Goal: Task Accomplishment & Management: Manage account settings

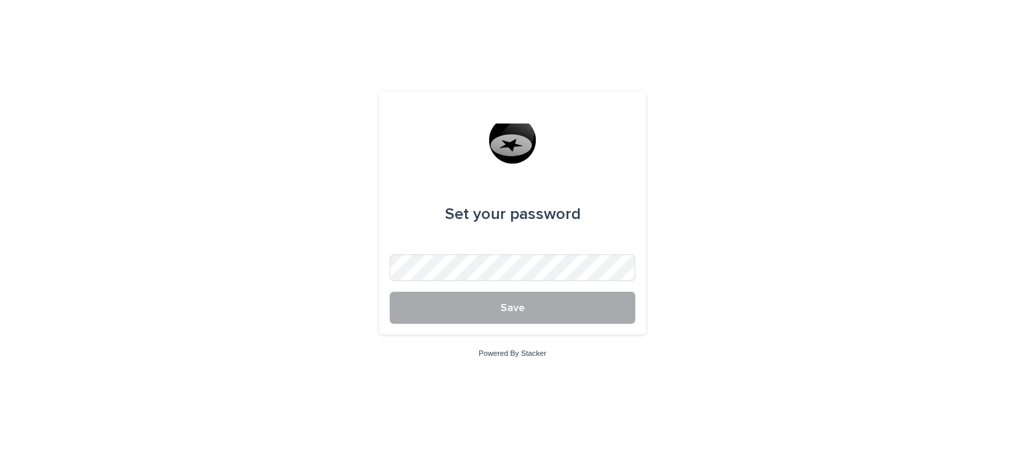
click at [539, 308] on button "Save" at bounding box center [513, 308] width 246 height 32
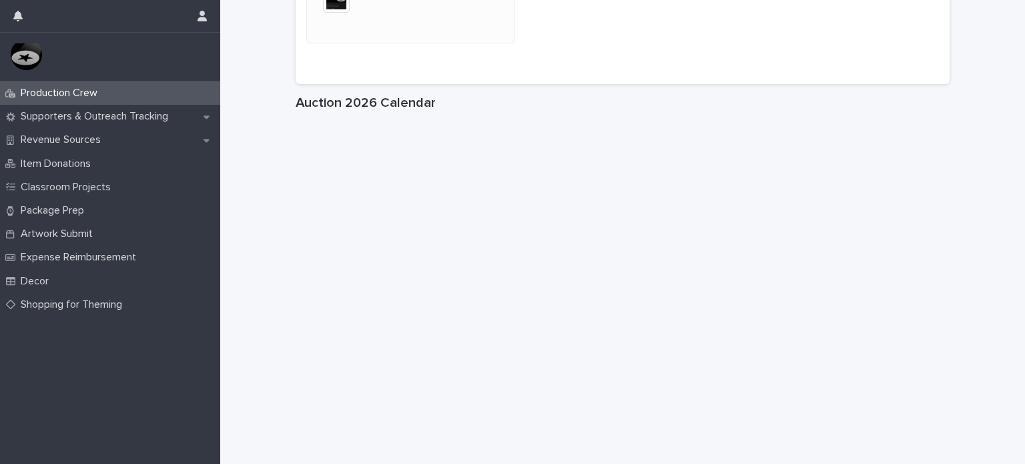
scroll to position [1839, 0]
click at [21, 282] on p "Decor" at bounding box center [37, 281] width 44 height 13
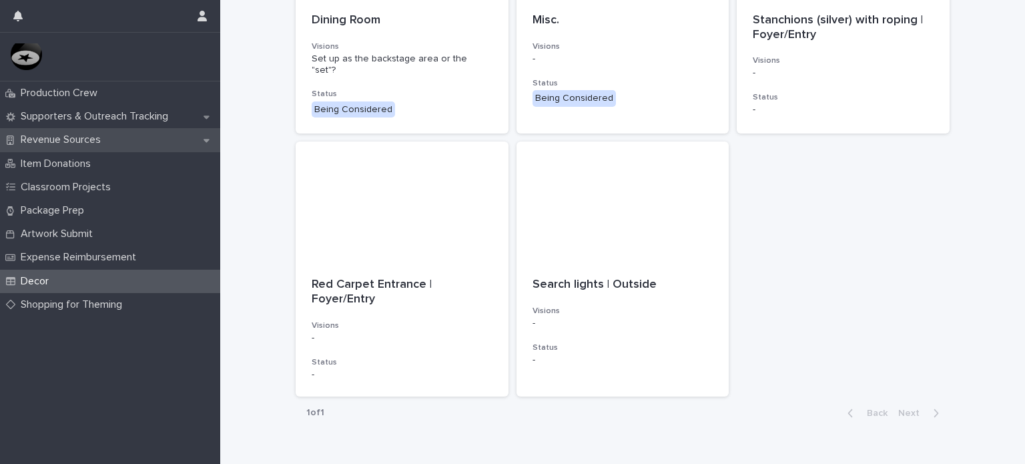
scroll to position [704, 0]
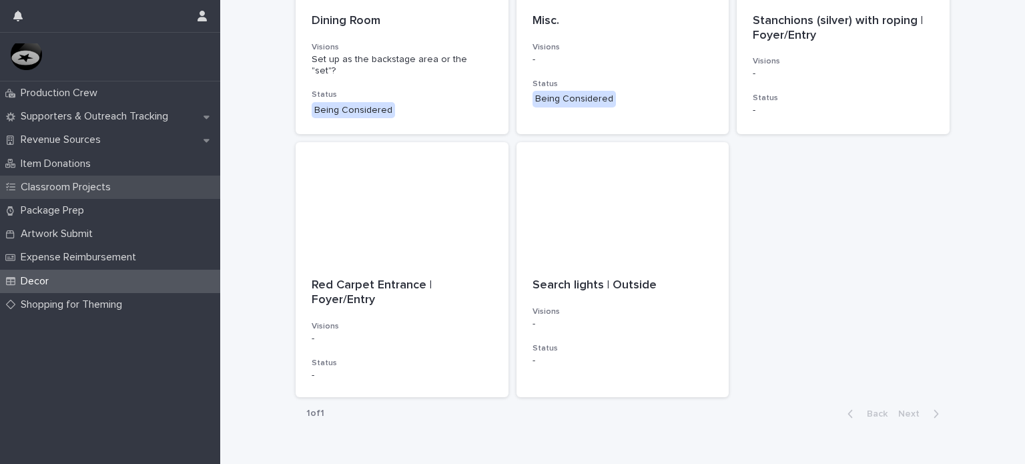
click at [106, 192] on p "Classroom Projects" at bounding box center [68, 187] width 106 height 13
